Goal: Transaction & Acquisition: Purchase product/service

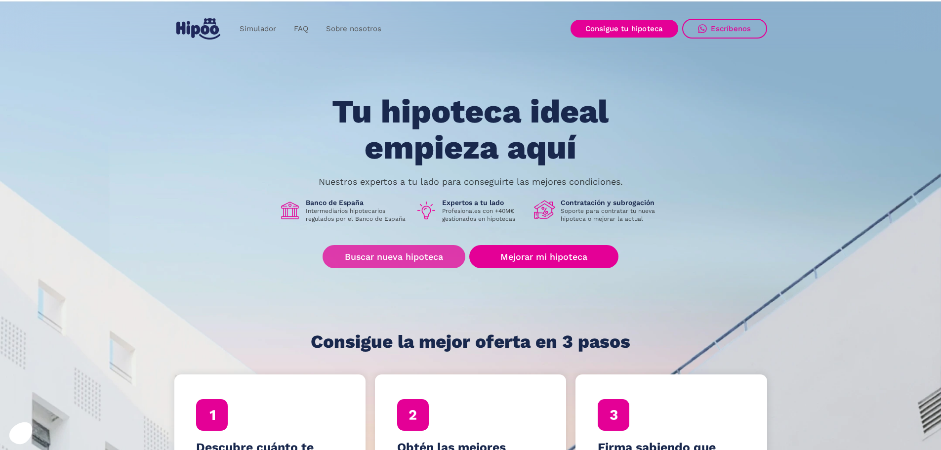
click at [396, 254] on link "Buscar nueva hipoteca" at bounding box center [394, 256] width 143 height 23
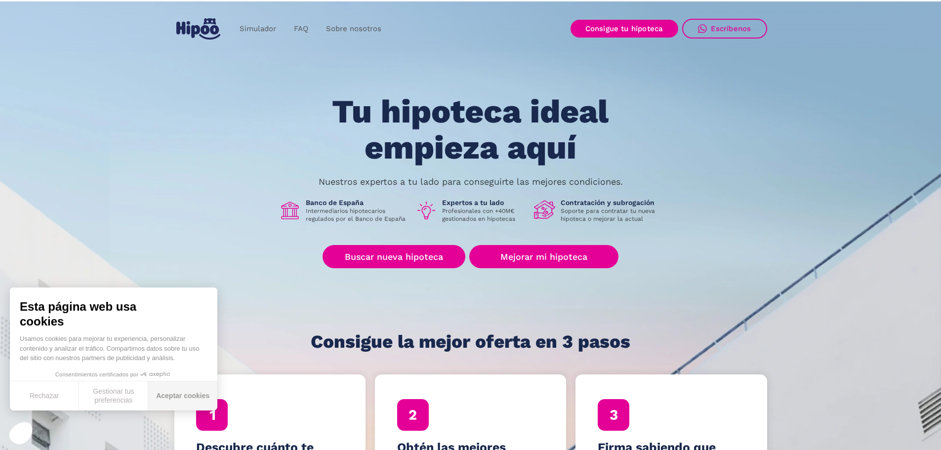
click at [174, 394] on button "Aceptar cookies" at bounding box center [182, 395] width 69 height 29
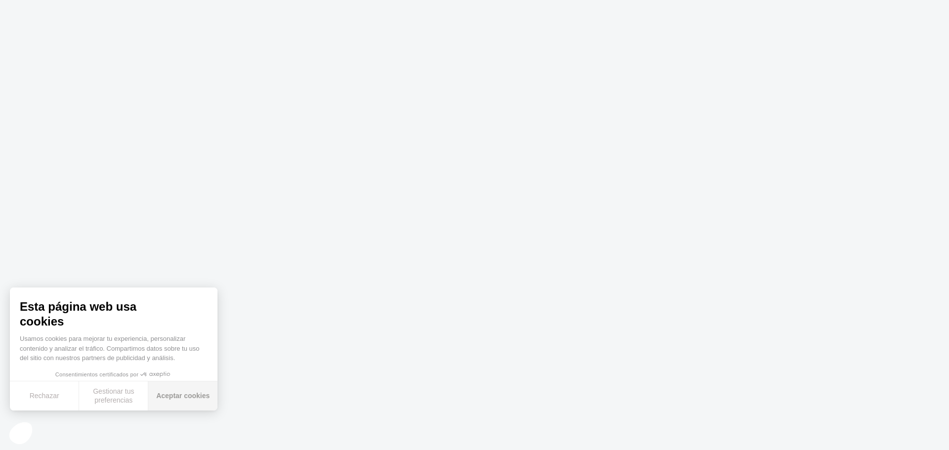
click at [172, 403] on button "Aceptar cookies" at bounding box center [182, 395] width 69 height 29
